Goal: Information Seeking & Learning: Understand process/instructions

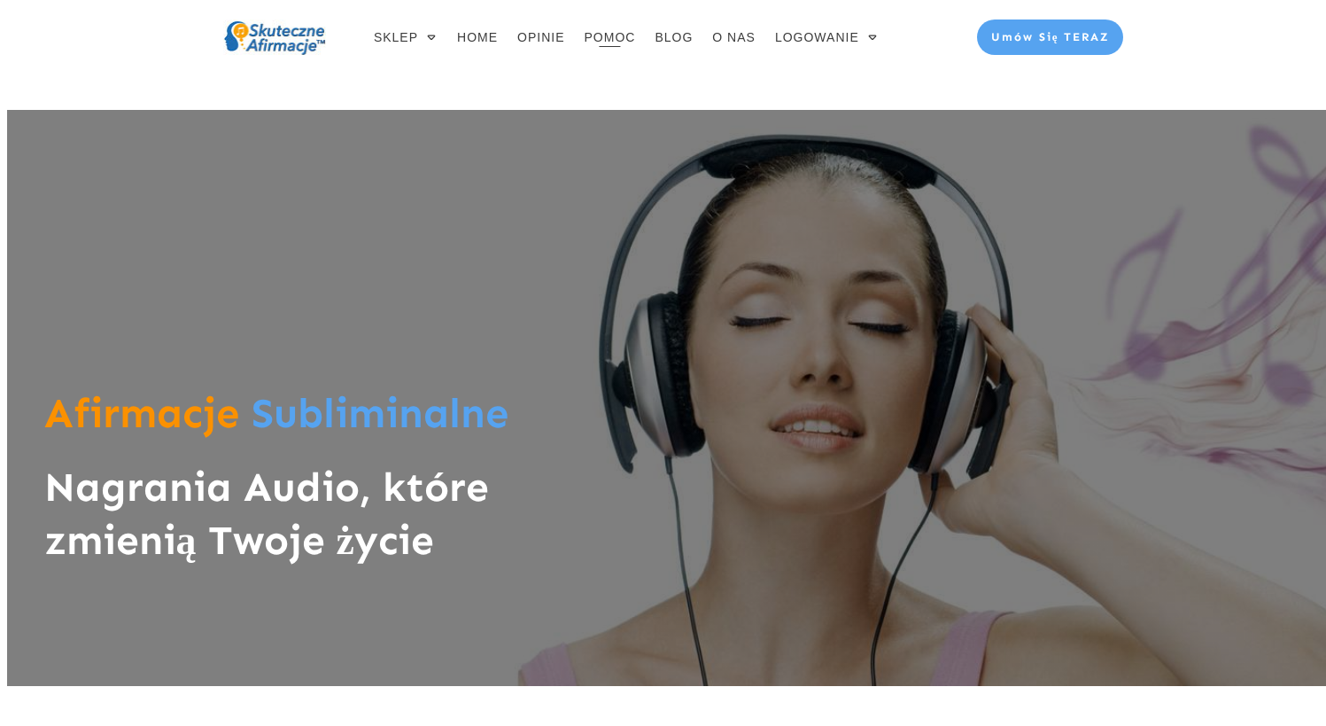
click at [617, 38] on span "POMOC" at bounding box center [610, 37] width 51 height 25
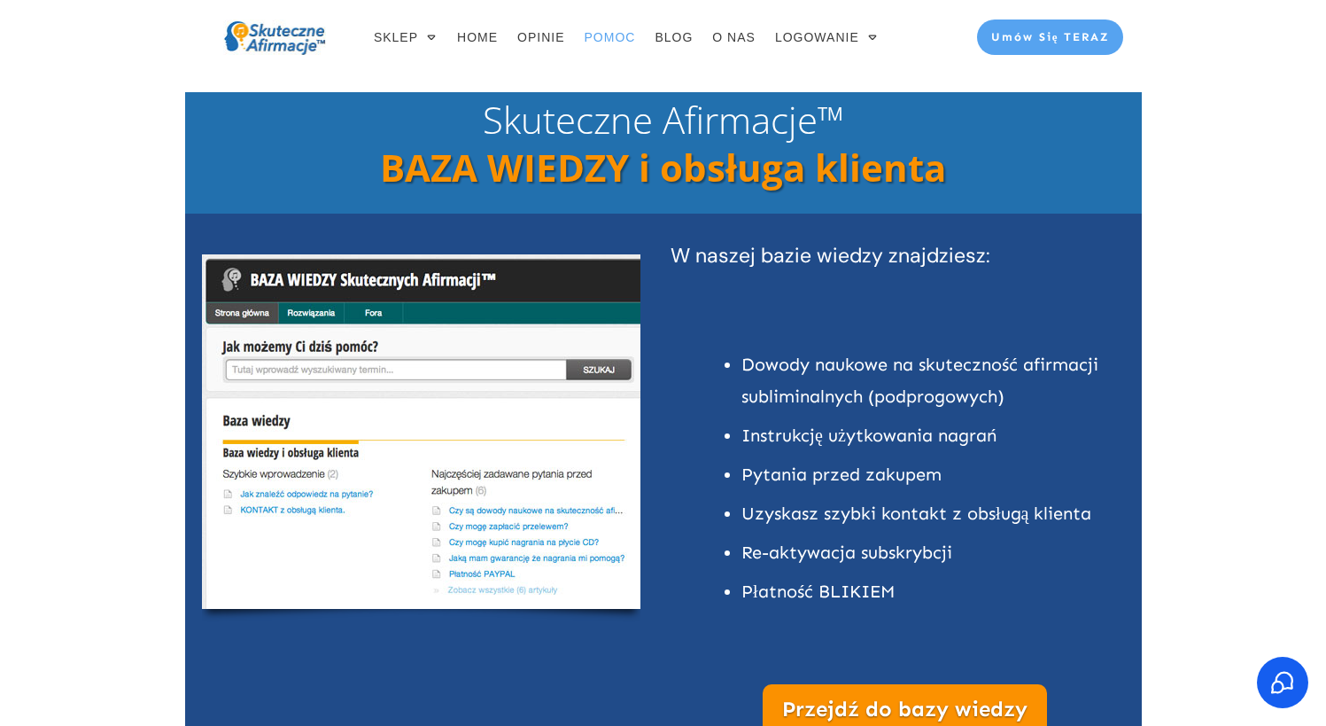
click at [852, 587] on link "Płatność BLIKIEM" at bounding box center [818, 590] width 153 height 21
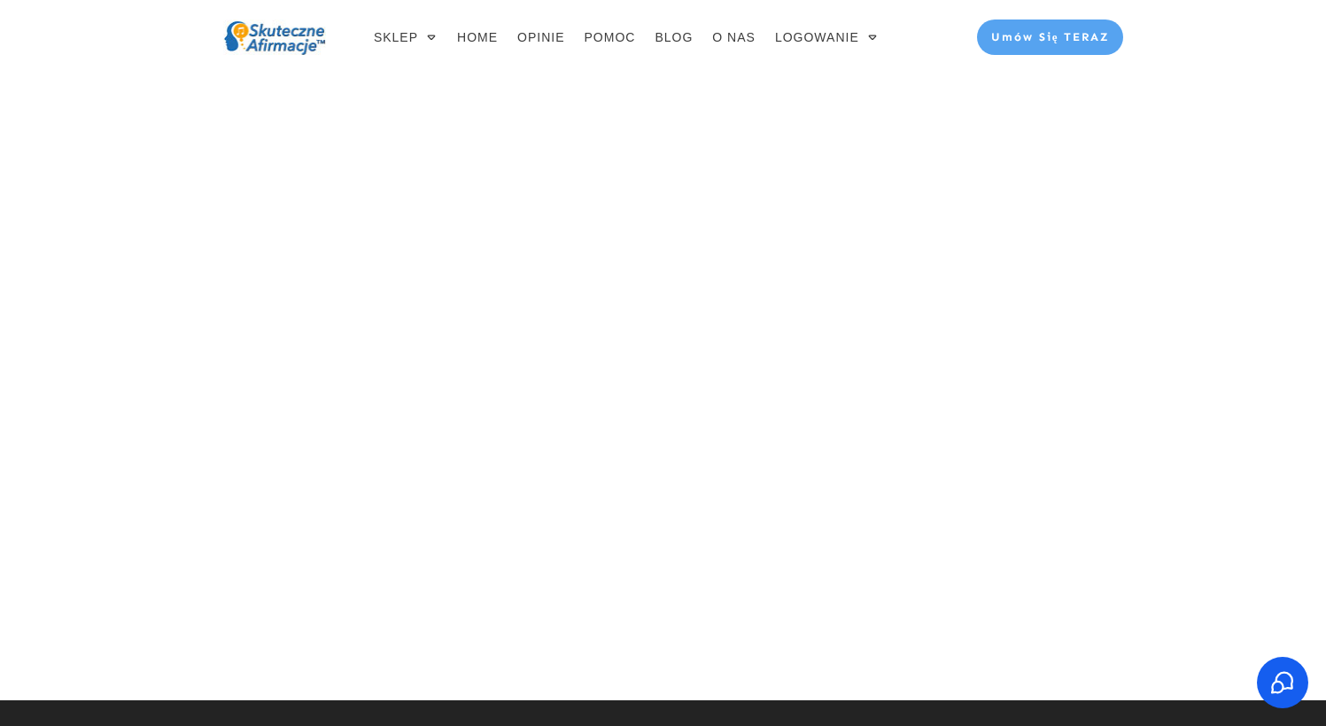
click at [1149, 353] on div at bounding box center [663, 387] width 1326 height 626
click at [1175, 256] on div at bounding box center [663, 387] width 1326 height 626
